Goal: Check status: Check status

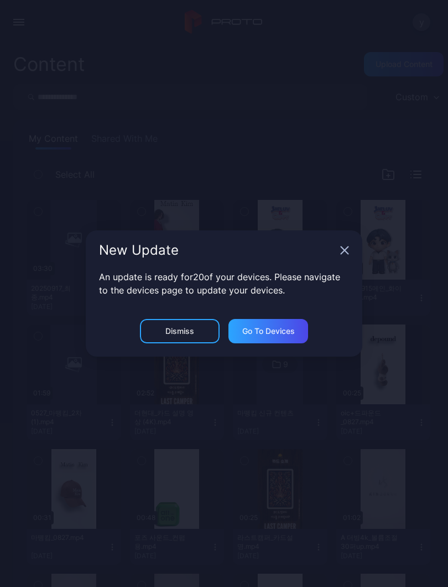
click at [347, 254] on icon "button" at bounding box center [344, 250] width 9 height 9
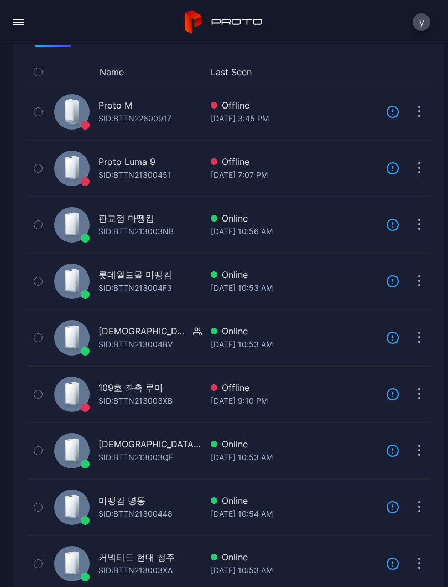
scroll to position [104, 0]
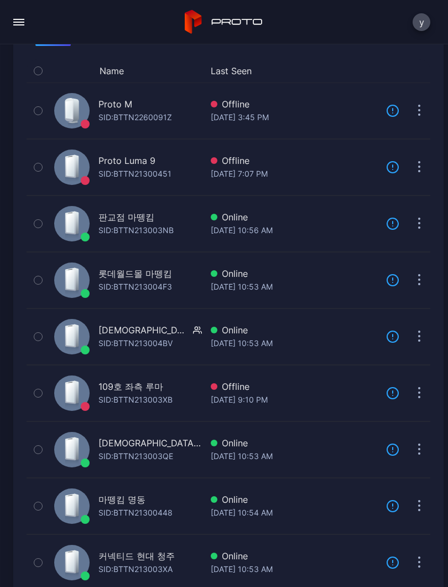
click at [286, 511] on div "[DATE] 10:54 AM" at bounding box center [294, 512] width 167 height 13
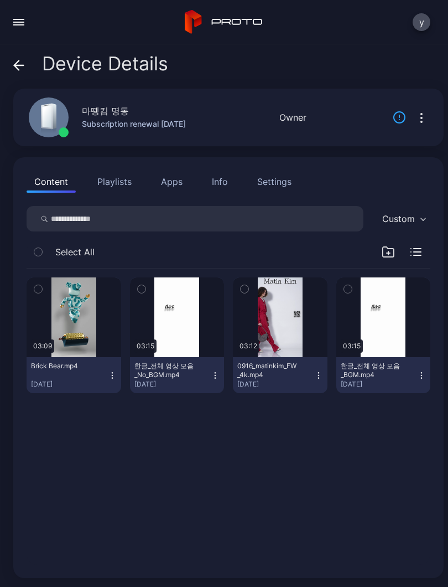
click at [255, 292] on button "button" at bounding box center [244, 288] width 23 height 23
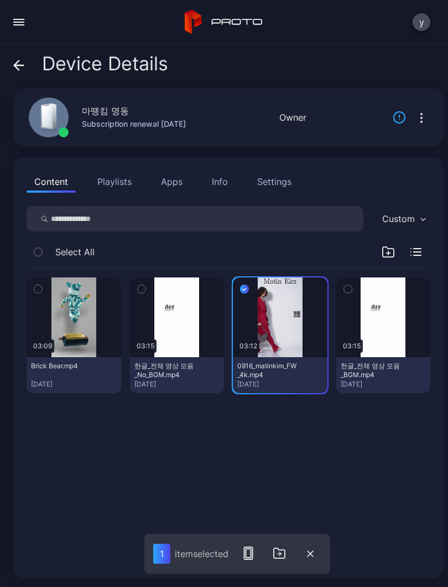
click at [0, 0] on div "button" at bounding box center [0, 0] width 0 height 0
click at [243, 283] on icon "button" at bounding box center [244, 289] width 9 height 12
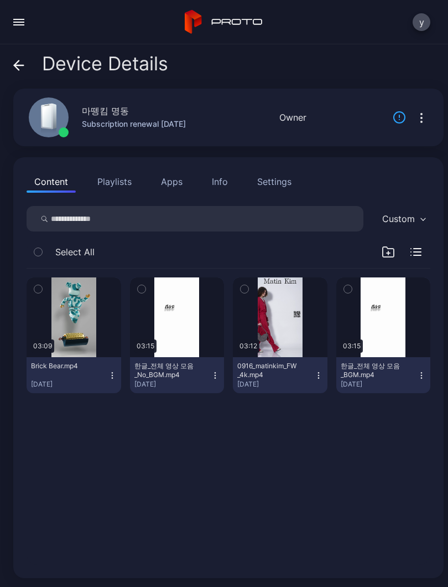
click at [0, 0] on div "button" at bounding box center [0, 0] width 0 height 0
click at [251, 273] on div "03:09 Brick Bear.mp4 [DATE] 03:15 한글_전체 영상 모음_No_BGM.mp4 [DATE] 03:12 0916_mati…" at bounding box center [229, 339] width 404 height 142
click at [247, 288] on icon "button" at bounding box center [245, 289] width 8 height 12
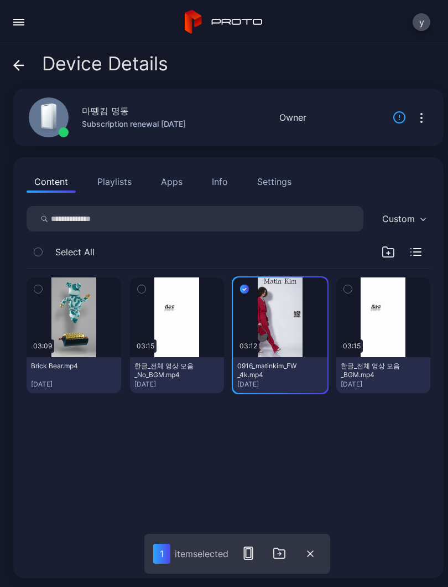
click at [0, 0] on div "button" at bounding box center [0, 0] width 0 height 0
click at [288, 334] on button "button" at bounding box center [280, 317] width 95 height 80
click at [0, 0] on div "button" at bounding box center [0, 0] width 0 height 0
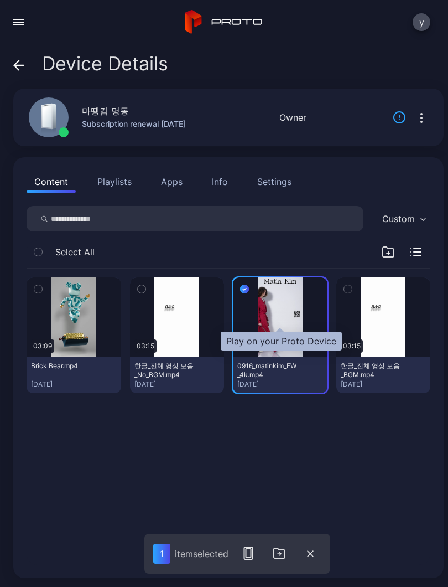
click at [0, 0] on div "button" at bounding box center [0, 0] width 0 height 0
click at [24, 68] on icon at bounding box center [18, 65] width 11 height 11
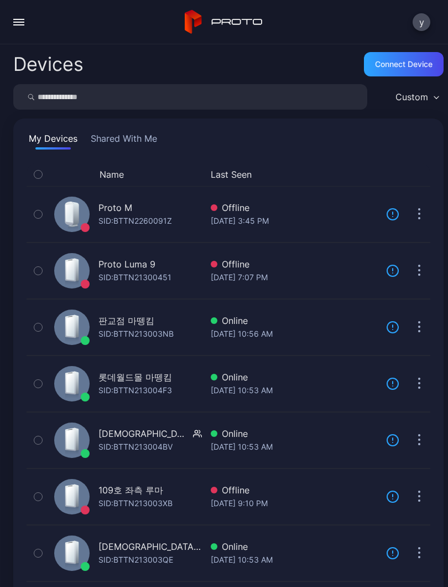
scroll to position [104, 0]
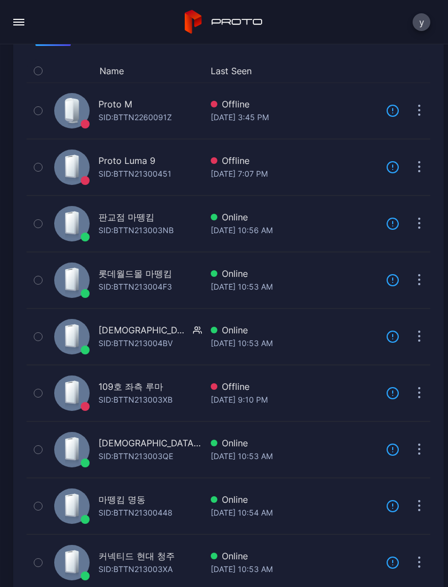
click at [201, 507] on div "마뗑킴 명동 SID: BTTN21300448" at bounding box center [126, 505] width 152 height 51
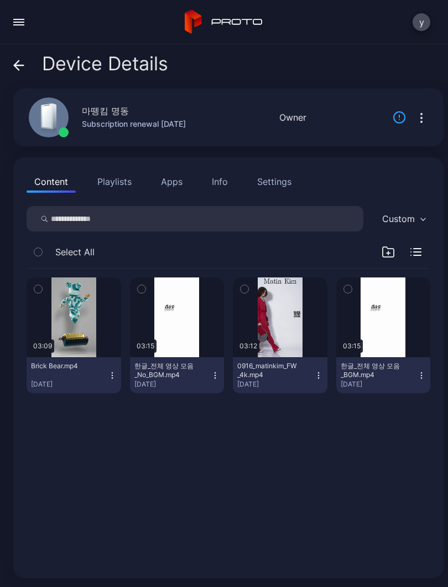
click at [0, 0] on div "button" at bounding box center [0, 0] width 0 height 0
